Goal: Task Accomplishment & Management: Manage account settings

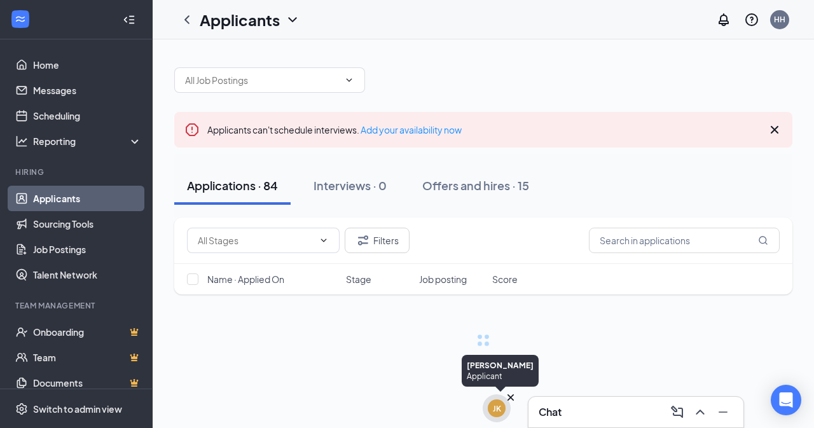
click at [498, 406] on div "JK" at bounding box center [497, 408] width 8 height 11
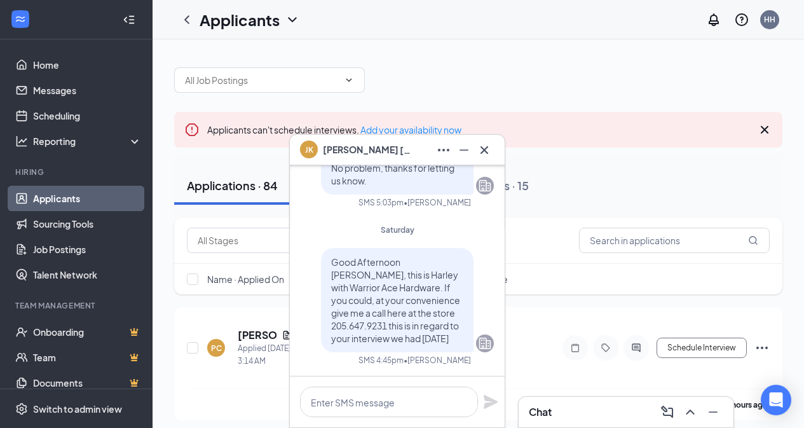
click at [378, 146] on span "[PERSON_NAME]" at bounding box center [367, 150] width 89 height 14
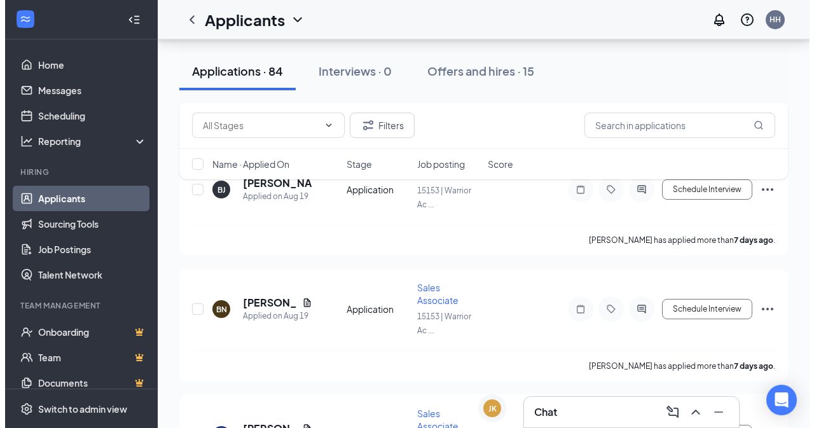
scroll to position [2161, 0]
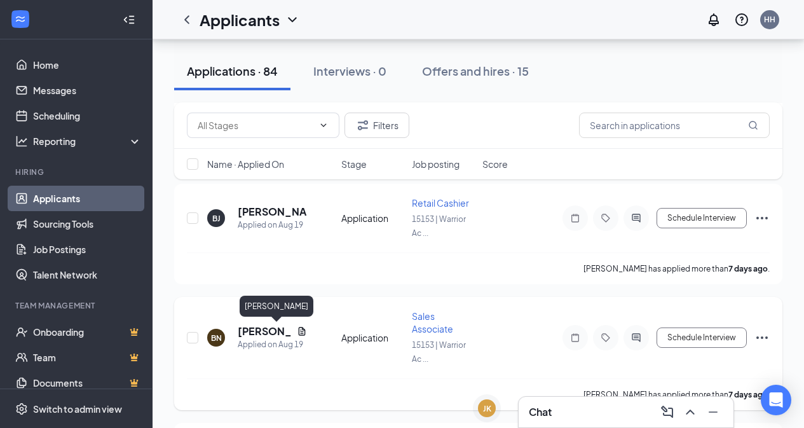
click at [259, 335] on h5 "[PERSON_NAME]" at bounding box center [265, 331] width 54 height 14
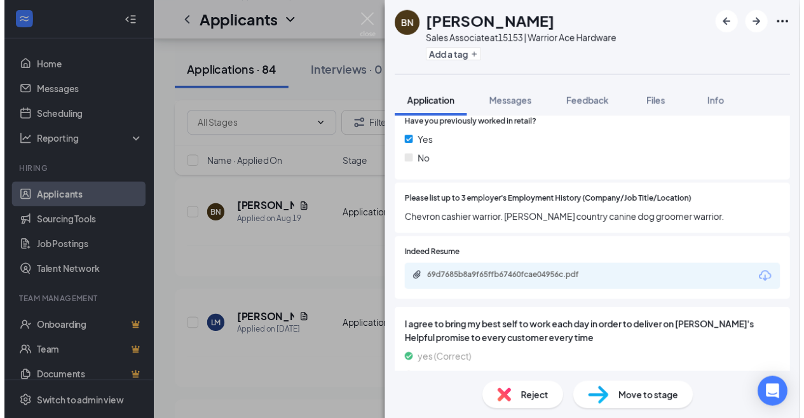
scroll to position [890, 0]
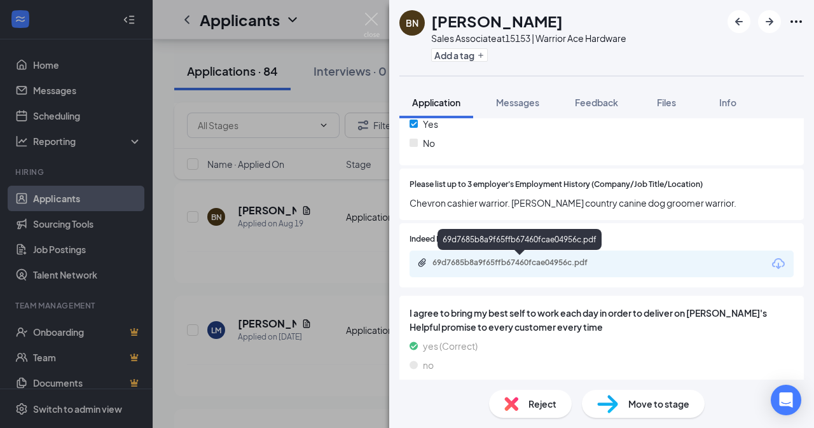
click at [581, 260] on div "69d7685b8a9f65ffb67460fcae04956c.pdf" at bounding box center [521, 262] width 178 height 10
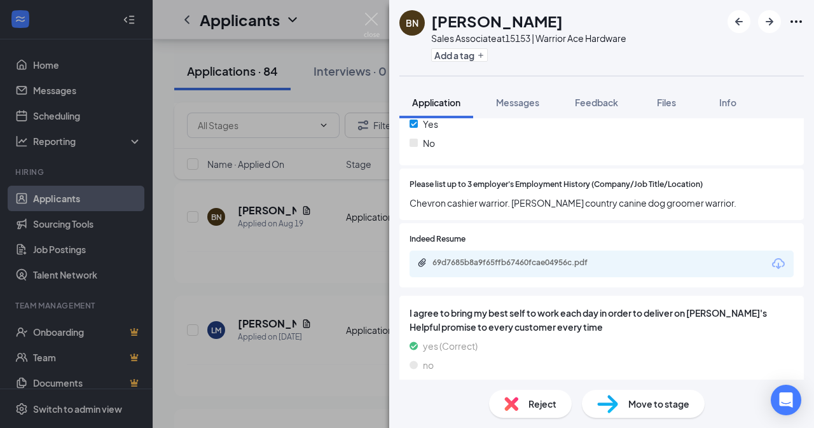
click at [371, 21] on img at bounding box center [372, 25] width 16 height 25
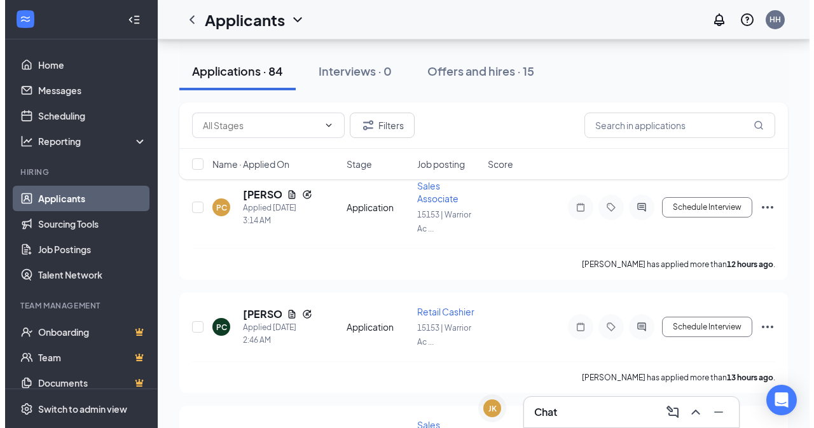
scroll to position [64, 0]
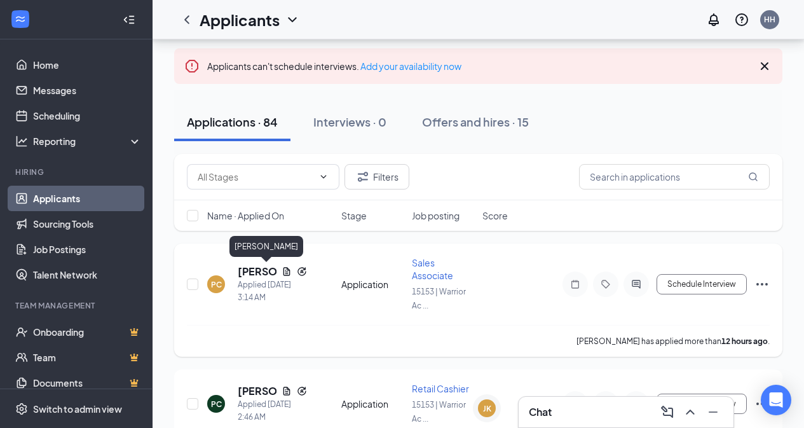
click at [254, 272] on h5 "[PERSON_NAME]" at bounding box center [257, 271] width 39 height 14
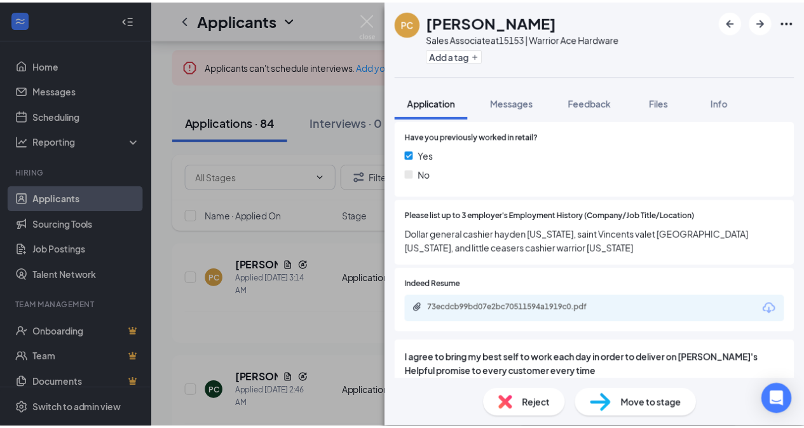
scroll to position [890, 0]
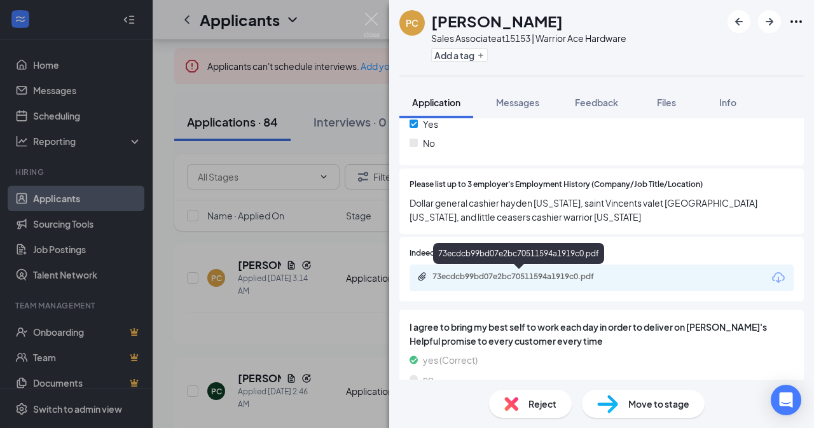
click at [601, 277] on div "73ecdcb99bd07e2bc70511594a1919c0.pdf" at bounding box center [521, 276] width 178 height 10
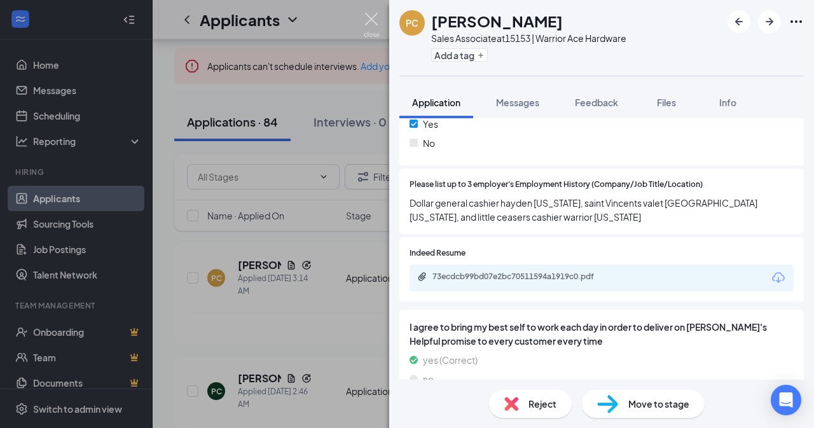
click at [370, 25] on img at bounding box center [372, 25] width 16 height 25
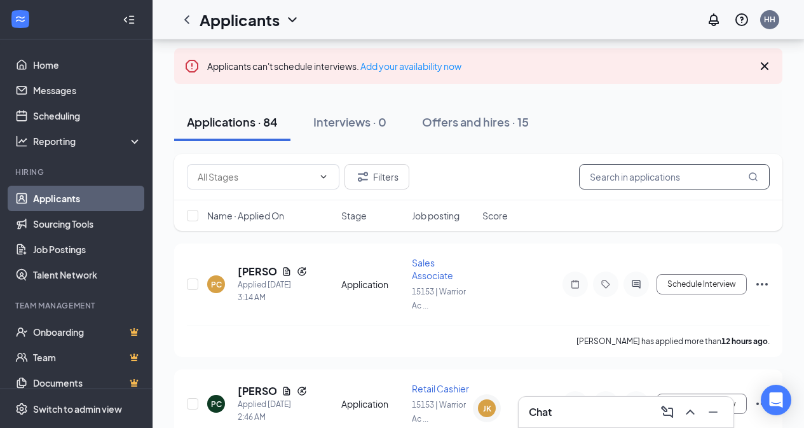
click at [622, 180] on input "text" at bounding box center [674, 176] width 191 height 25
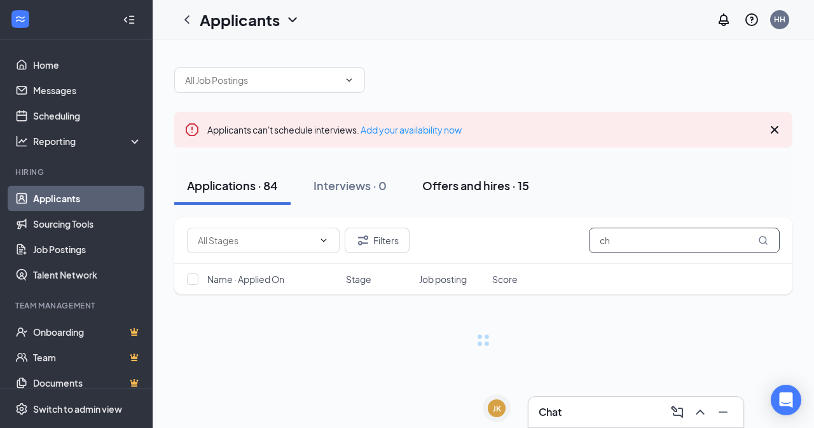
type input "ch"
click at [503, 184] on div "Offers and hires · 15" at bounding box center [475, 185] width 107 height 16
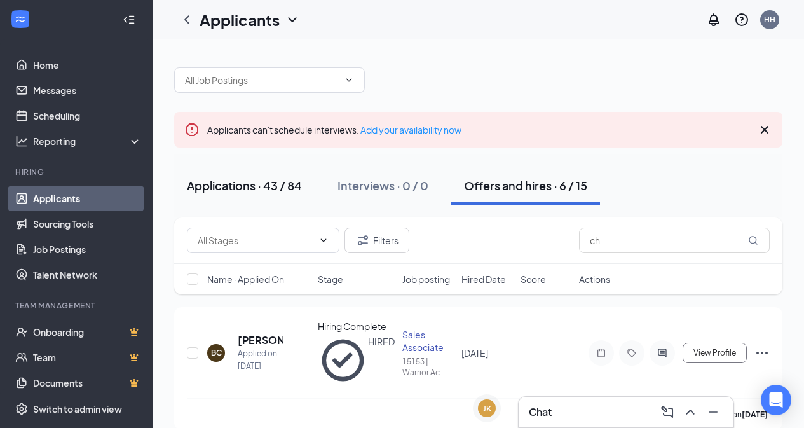
click at [256, 186] on div "Applications · 43 / 84" at bounding box center [244, 185] width 115 height 16
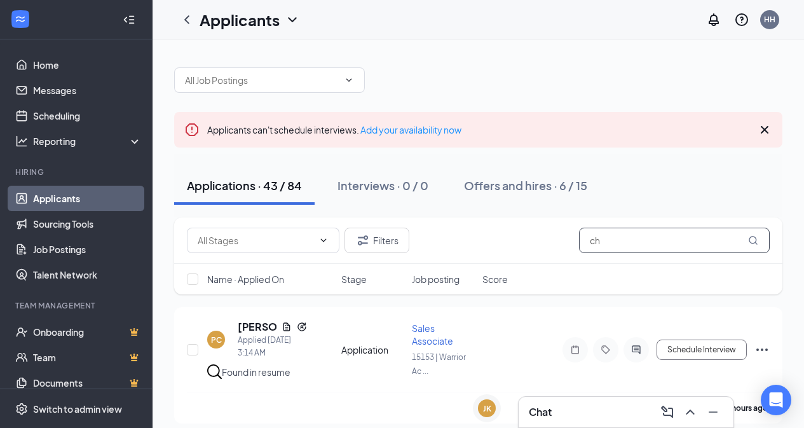
click at [637, 240] on input "ch" at bounding box center [674, 240] width 191 height 25
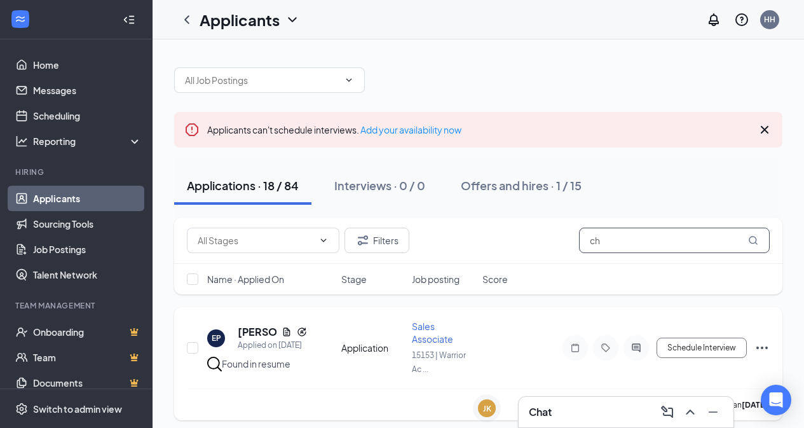
type input "c"
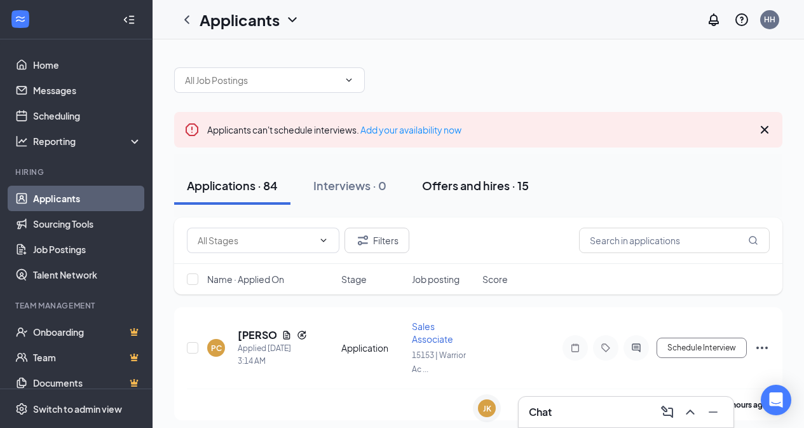
click at [507, 190] on div "Offers and hires · 15" at bounding box center [475, 185] width 107 height 16
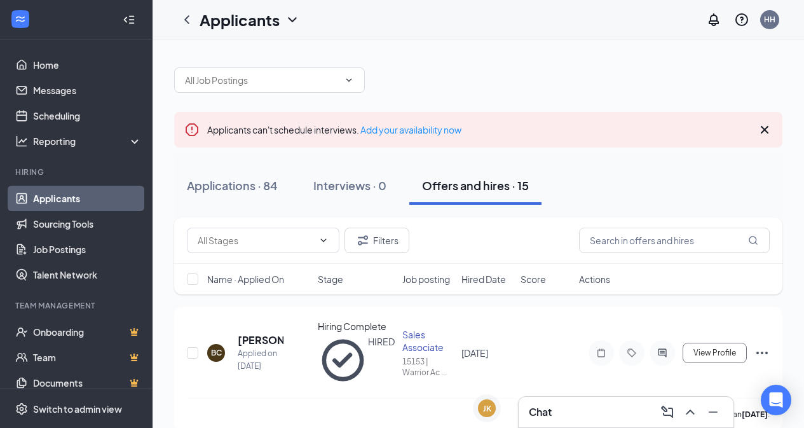
click at [537, 409] on h3 "Chat" at bounding box center [540, 412] width 23 height 14
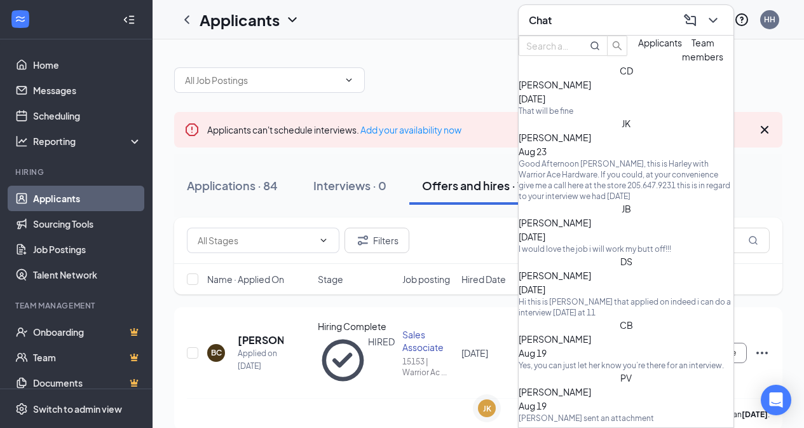
click at [588, 116] on div "CD Chance [PERSON_NAME] [DATE] That will be fine" at bounding box center [626, 90] width 215 height 53
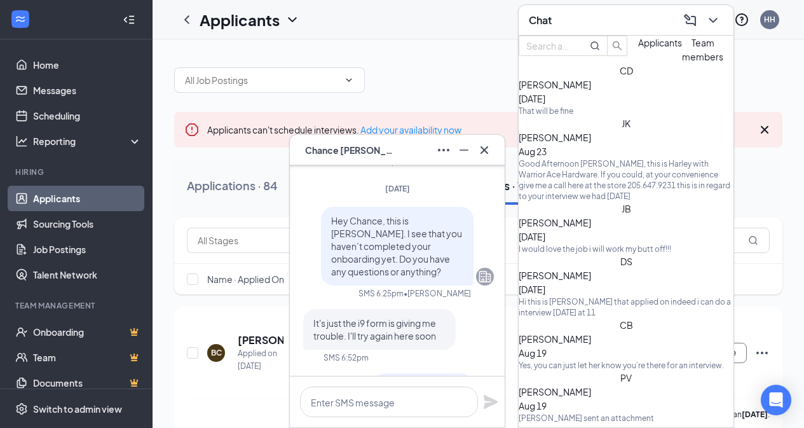
scroll to position [-508, 0]
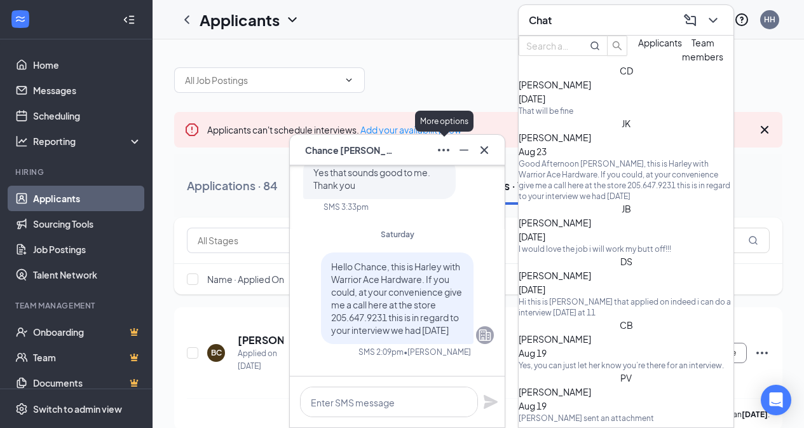
click at [442, 147] on icon "Ellipses" at bounding box center [443, 149] width 15 height 15
click at [399, 151] on div "CD Chance [PERSON_NAME]" at bounding box center [397, 150] width 194 height 20
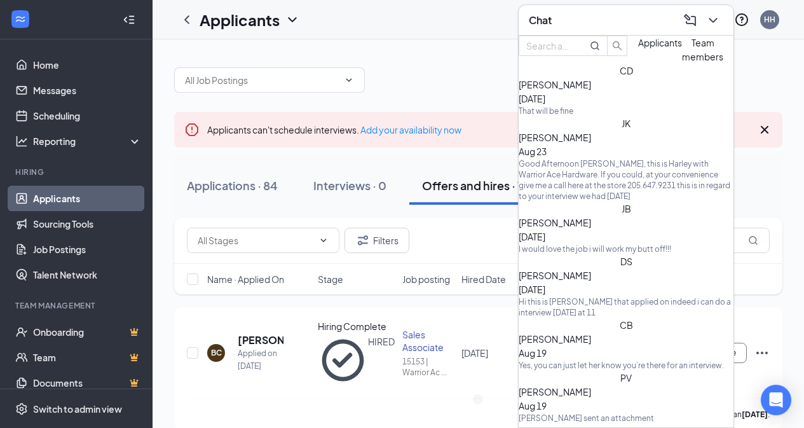
scroll to position [0, 0]
click at [568, 10] on div "Chat" at bounding box center [626, 20] width 194 height 20
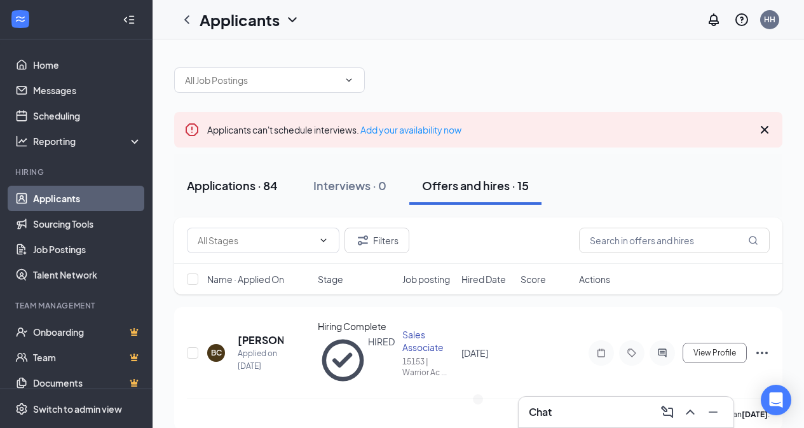
click at [247, 189] on div "Applications · 84" at bounding box center [232, 185] width 91 height 16
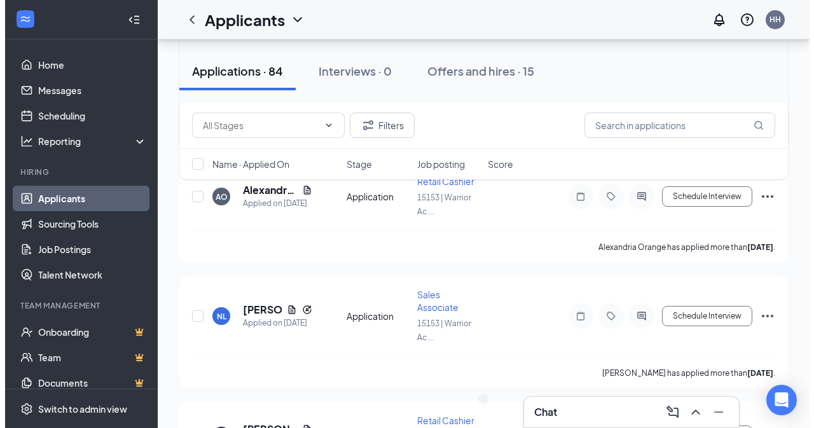
scroll to position [5212, 0]
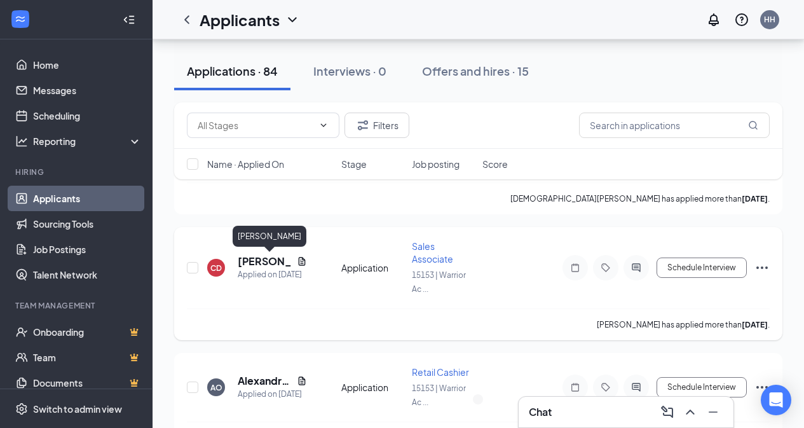
click at [271, 264] on h5 "[PERSON_NAME]" at bounding box center [265, 261] width 54 height 14
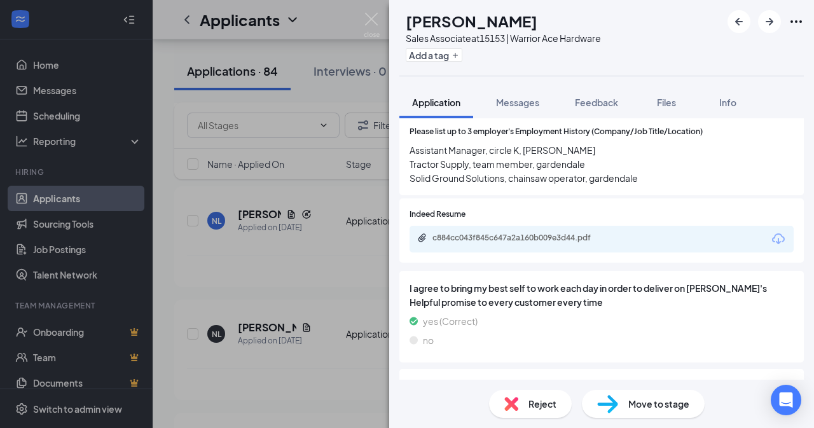
scroll to position [953, 0]
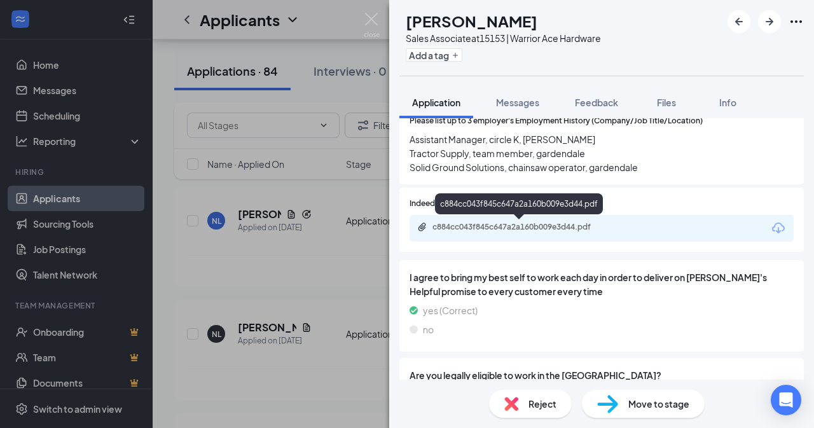
click at [514, 227] on div "c884cc043f845c647a2a160b009e3d44.pdf" at bounding box center [521, 227] width 178 height 10
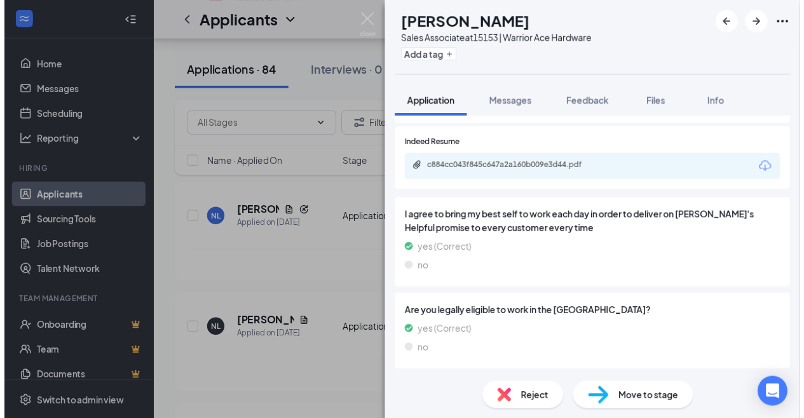
scroll to position [1012, 0]
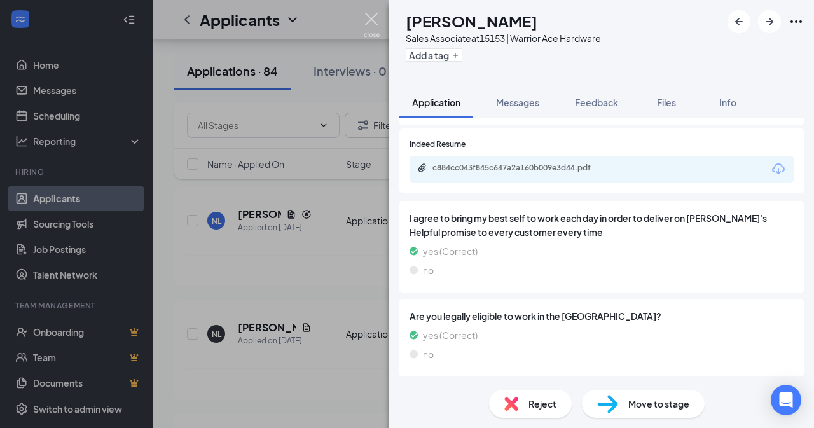
click at [376, 16] on img at bounding box center [372, 25] width 16 height 25
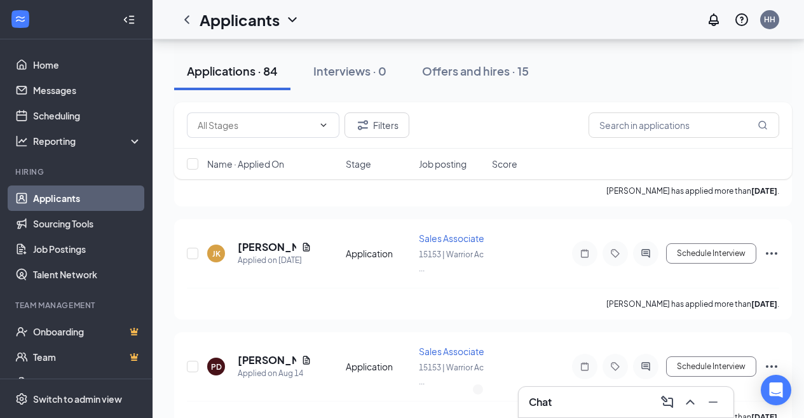
scroll to position [3051, 0]
